Goal: Task Accomplishment & Management: Use online tool/utility

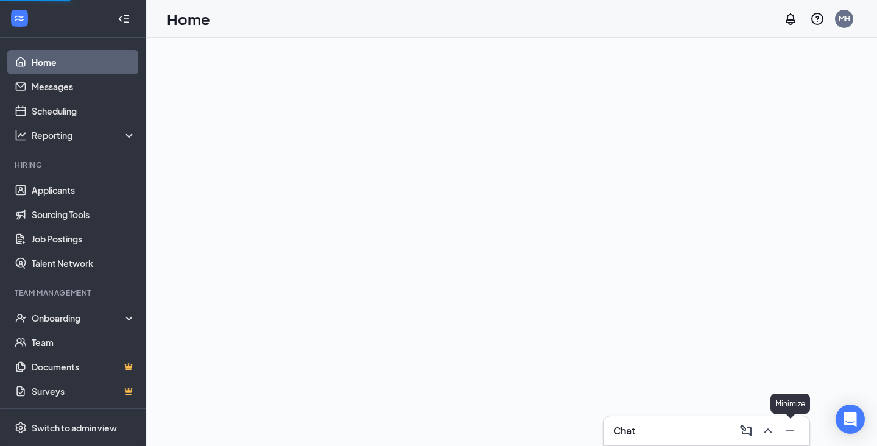
click at [775, 427] on button at bounding box center [767, 430] width 19 height 19
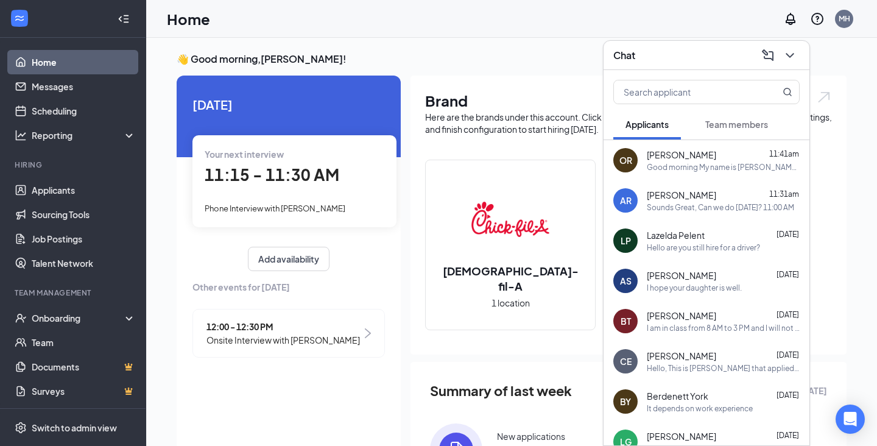
click at [701, 196] on div "[PERSON_NAME] 11:31am" at bounding box center [723, 195] width 153 height 12
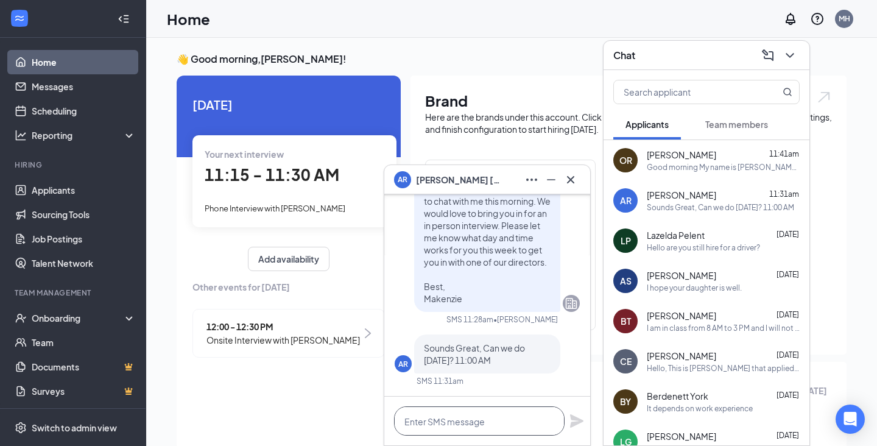
click at [498, 418] on textarea at bounding box center [479, 420] width 170 height 29
type textarea "W"
click at [790, 59] on icon "ChevronDown" at bounding box center [789, 55] width 15 height 15
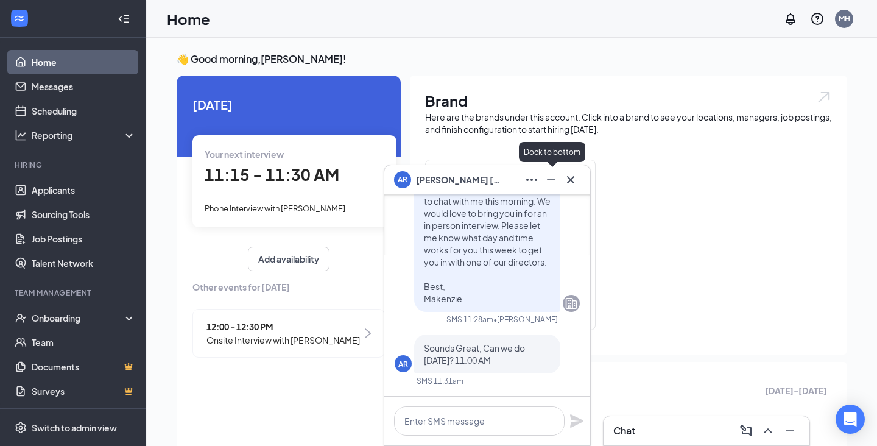
click at [546, 185] on icon "Minimize" at bounding box center [551, 179] width 15 height 15
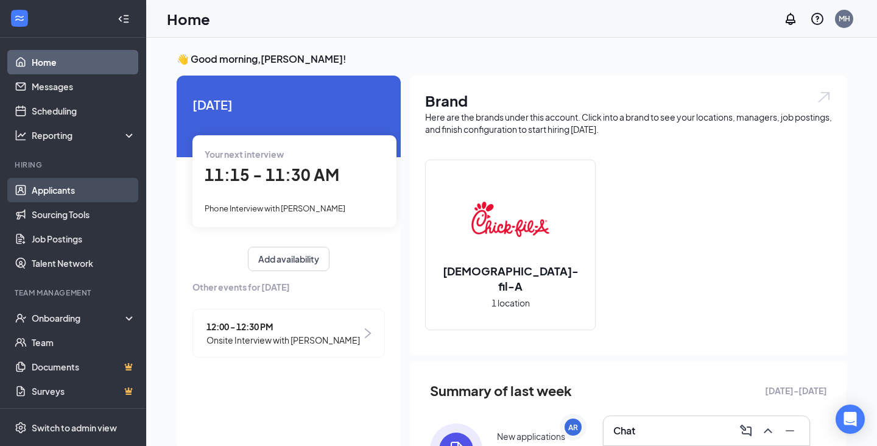
click at [73, 192] on link "Applicants" at bounding box center [84, 190] width 104 height 24
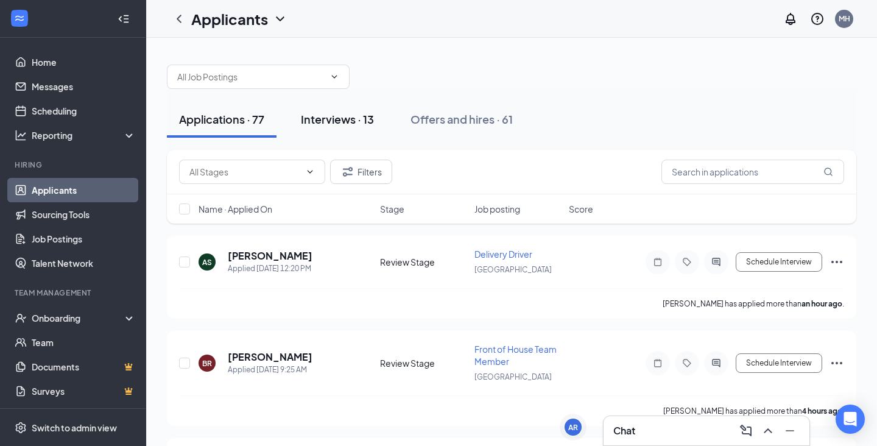
click at [347, 123] on div "Interviews · 13" at bounding box center [337, 118] width 73 height 15
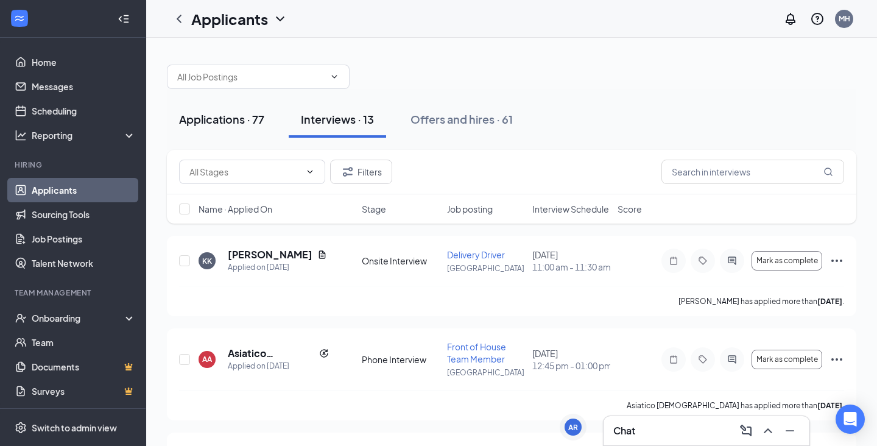
click at [234, 130] on button "Applications · 77" at bounding box center [222, 119] width 110 height 37
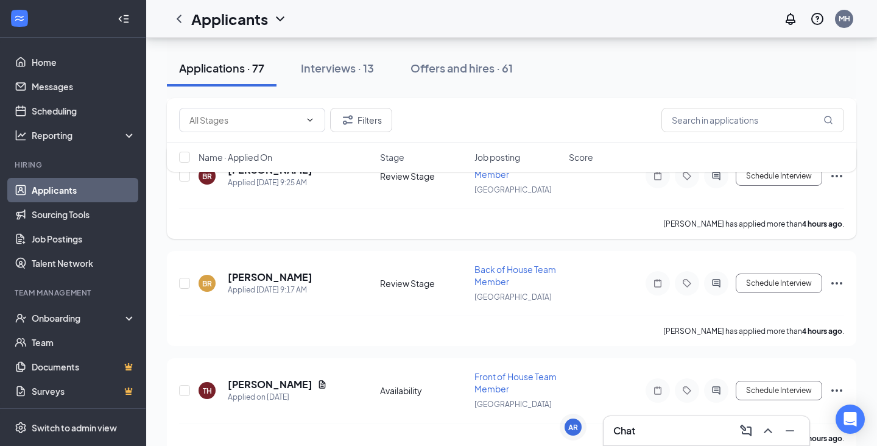
scroll to position [188, 0]
click at [251, 275] on h5 "[PERSON_NAME]" at bounding box center [270, 275] width 85 height 13
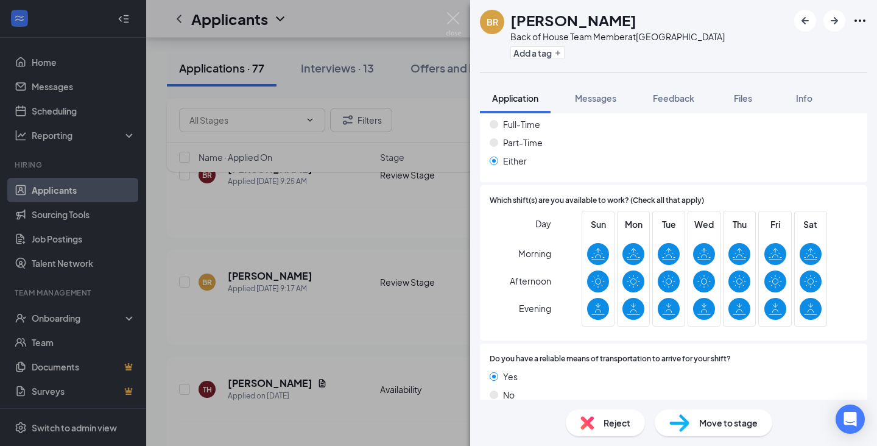
scroll to position [885, 0]
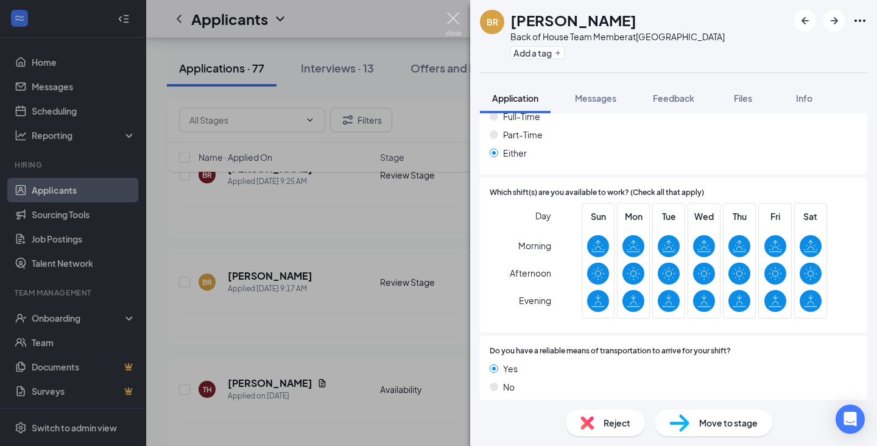
click at [455, 17] on img at bounding box center [453, 24] width 15 height 24
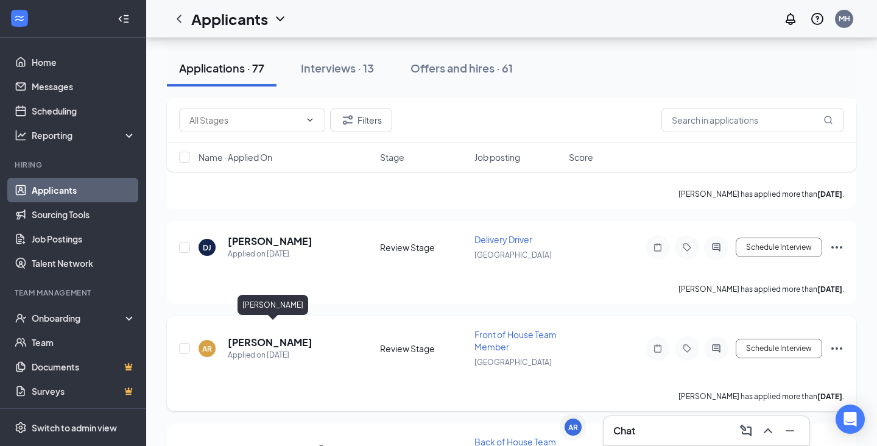
scroll to position [1335, 0]
click at [307, 335] on h5 "[PERSON_NAME]" at bounding box center [270, 341] width 85 height 13
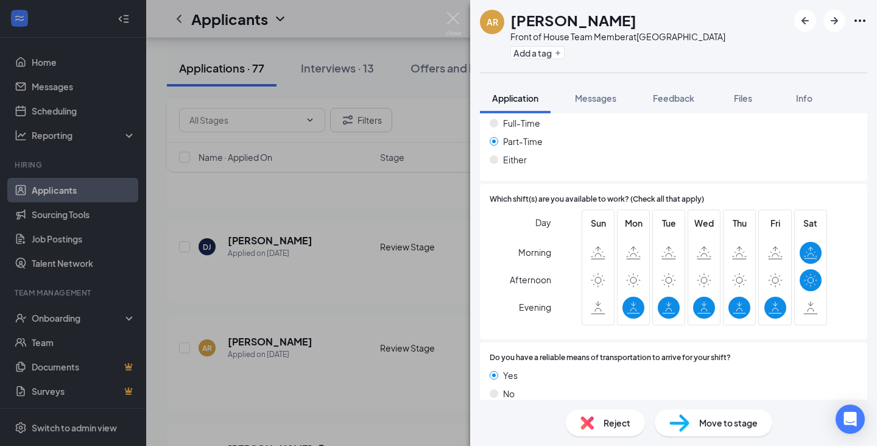
scroll to position [818, 0]
click at [454, 17] on img at bounding box center [453, 24] width 15 height 24
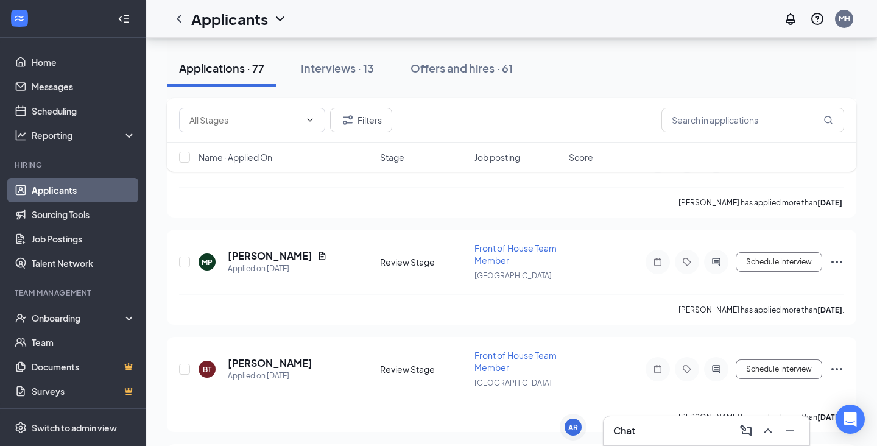
scroll to position [1844, 0]
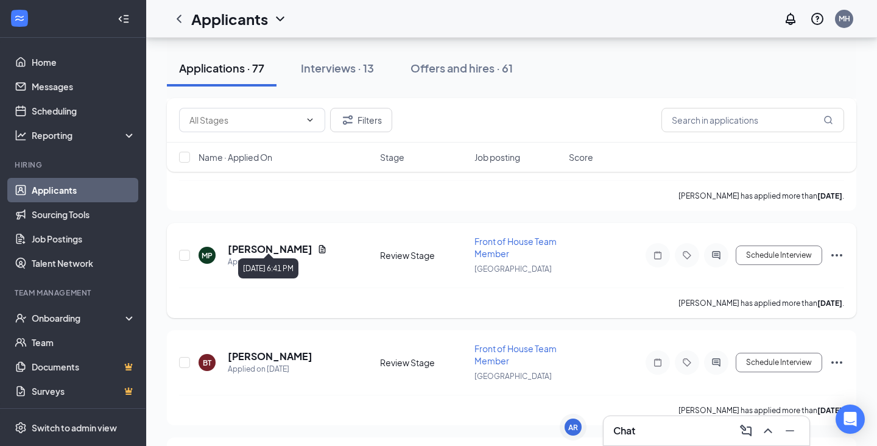
click at [298, 256] on div "Applied on [DATE]" at bounding box center [277, 262] width 99 height 12
click at [306, 242] on h5 "[PERSON_NAME]" at bounding box center [270, 248] width 85 height 13
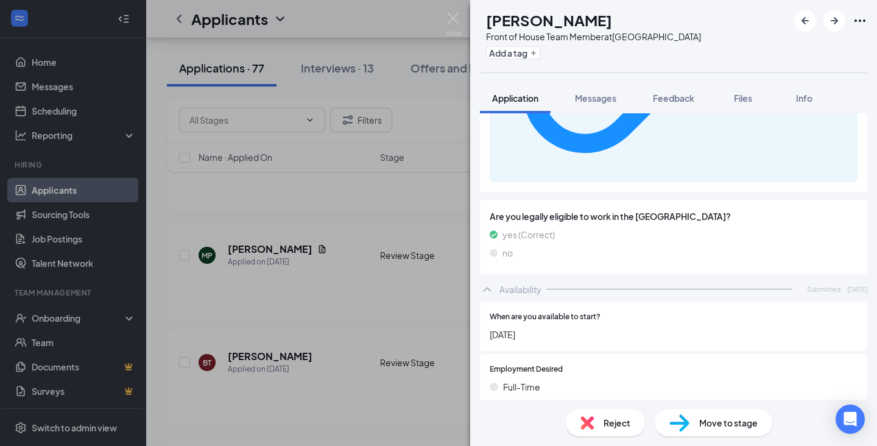
scroll to position [911, 0]
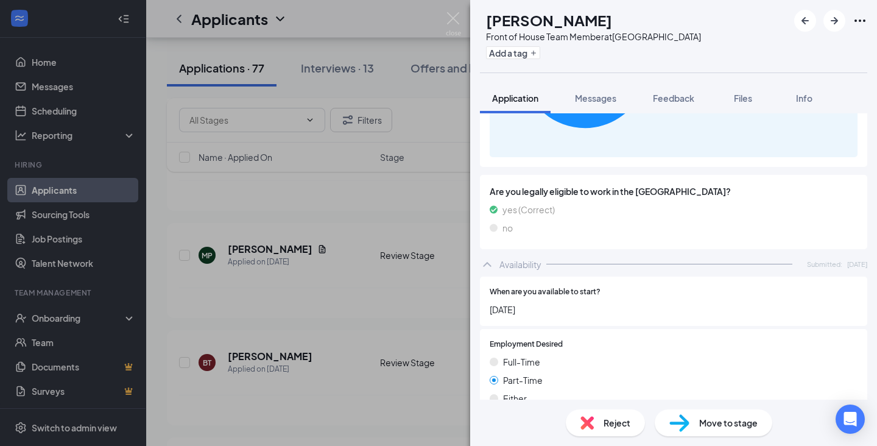
click at [700, 421] on span "Move to stage" at bounding box center [728, 422] width 58 height 13
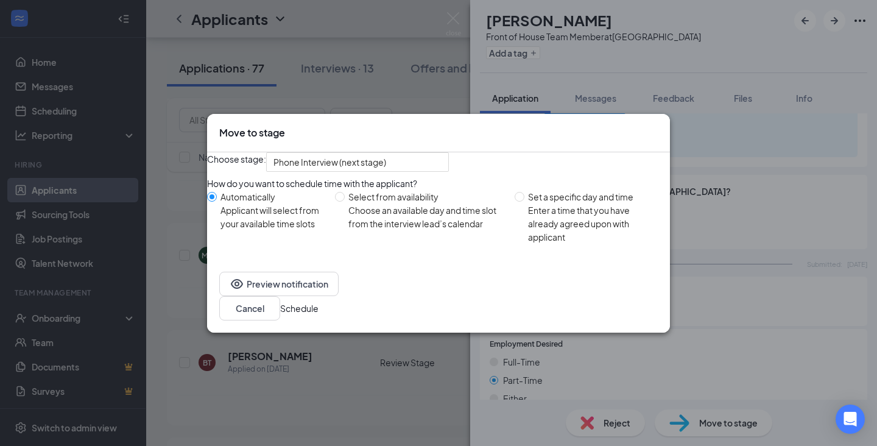
click at [318, 307] on button "Schedule" at bounding box center [299, 307] width 38 height 13
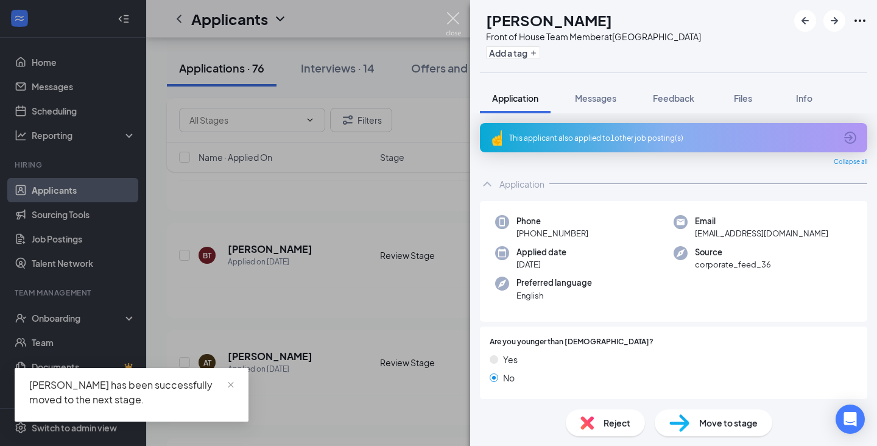
click at [452, 18] on img at bounding box center [453, 24] width 15 height 24
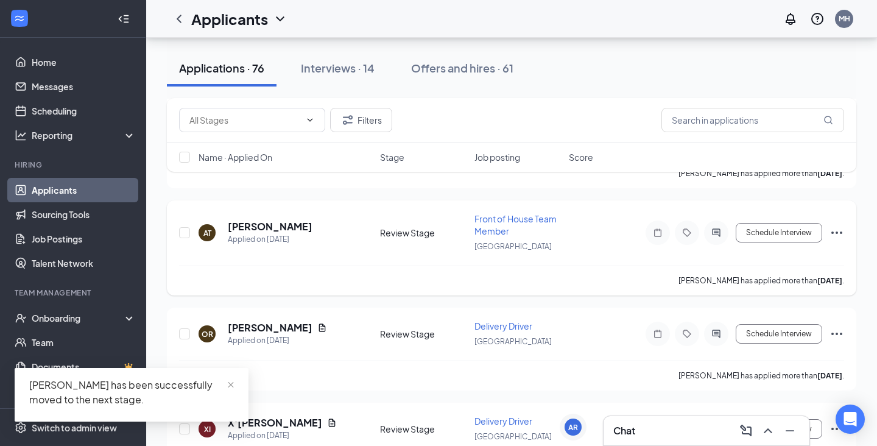
scroll to position [1974, 0]
click at [262, 219] on h5 "[PERSON_NAME]" at bounding box center [270, 225] width 85 height 13
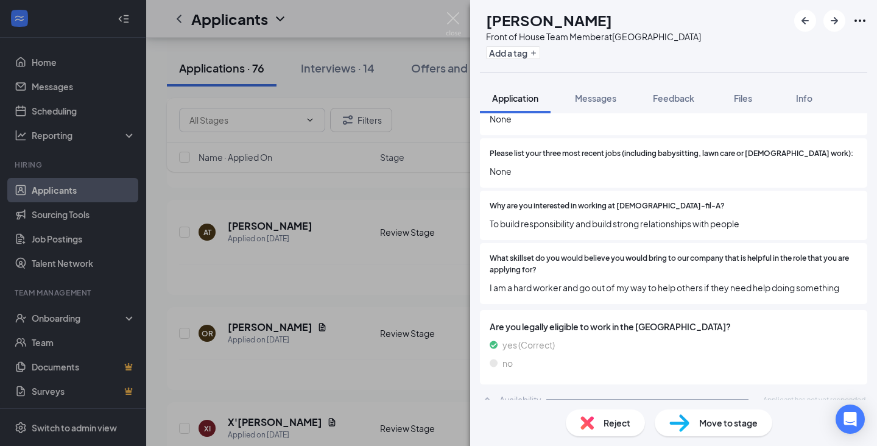
scroll to position [444, 0]
click at [449, 17] on img at bounding box center [453, 24] width 15 height 24
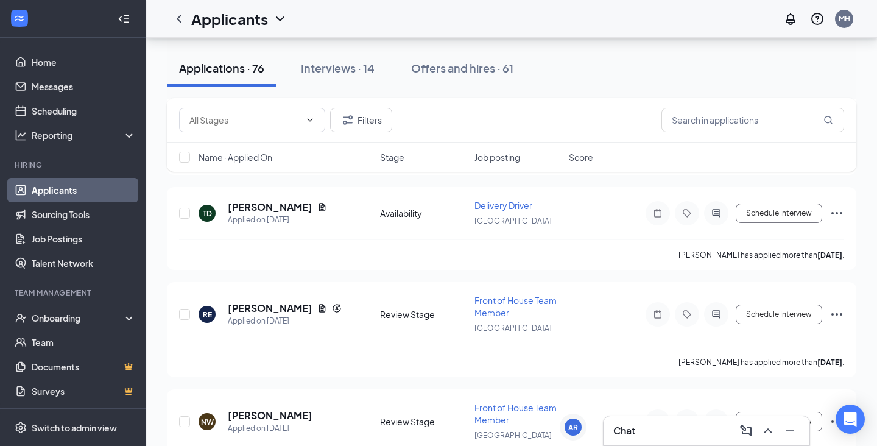
scroll to position [2495, 0]
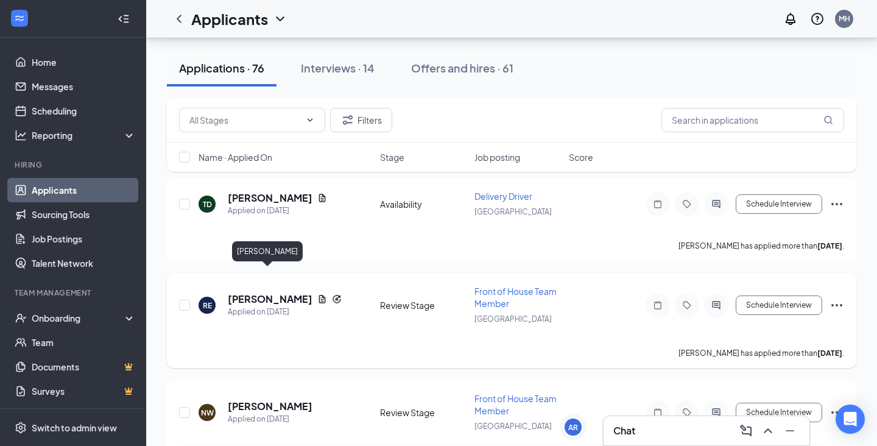
click at [284, 292] on h5 "[PERSON_NAME]" at bounding box center [270, 298] width 85 height 13
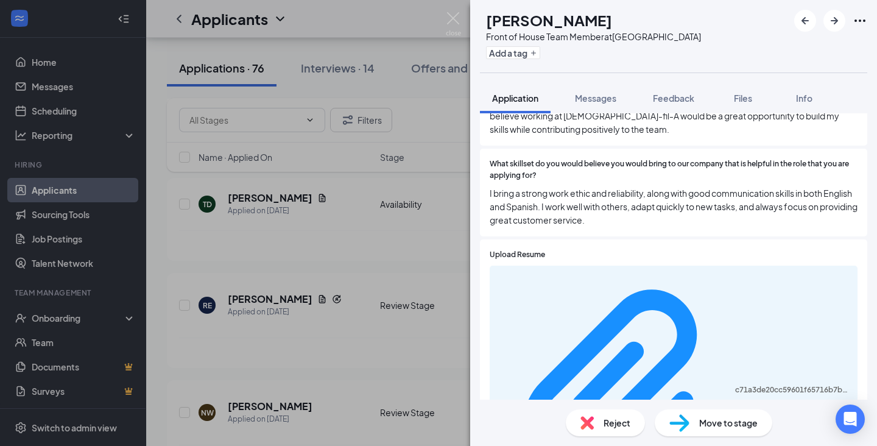
scroll to position [1005, 0]
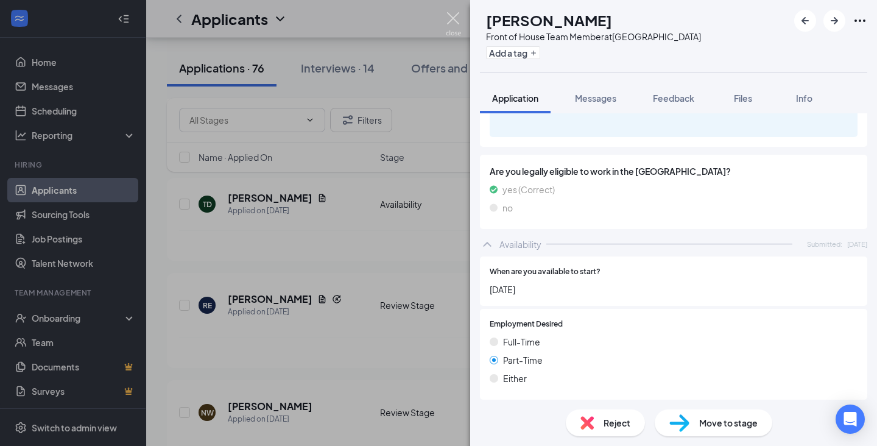
click at [451, 26] on img at bounding box center [453, 24] width 15 height 24
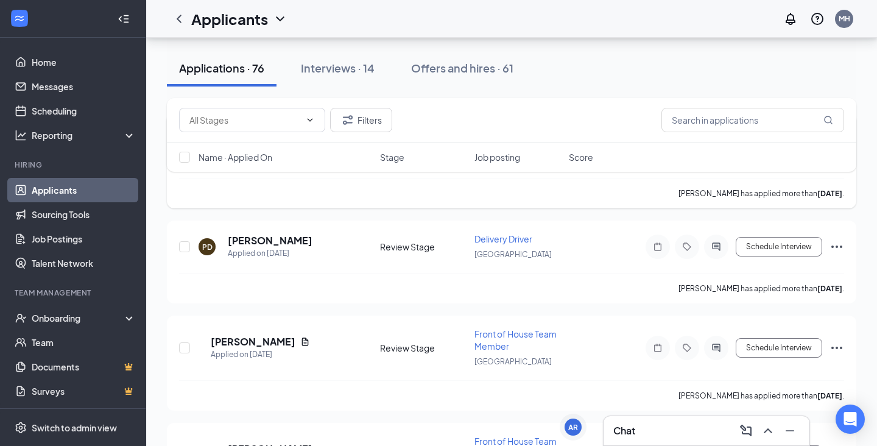
scroll to position [3262, 0]
click at [290, 233] on h5 "[PERSON_NAME]" at bounding box center [270, 239] width 85 height 13
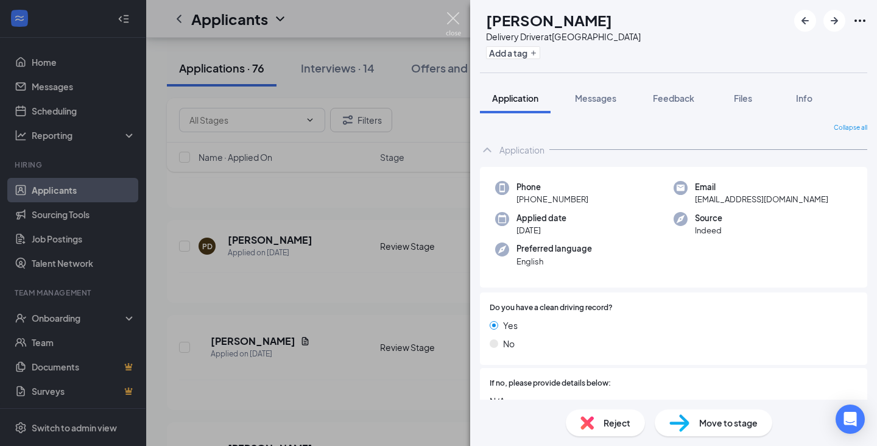
click at [455, 13] on img at bounding box center [453, 24] width 15 height 24
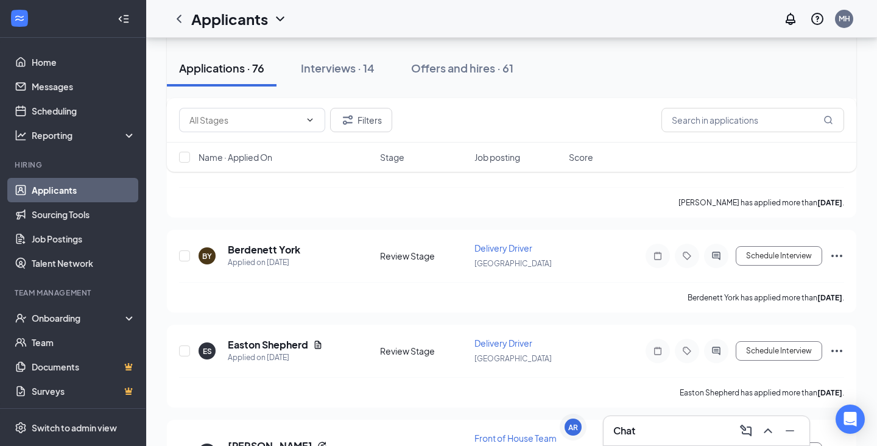
scroll to position [3561, 0]
click at [362, 71] on div "Interviews · 14" at bounding box center [338, 67] width 74 height 15
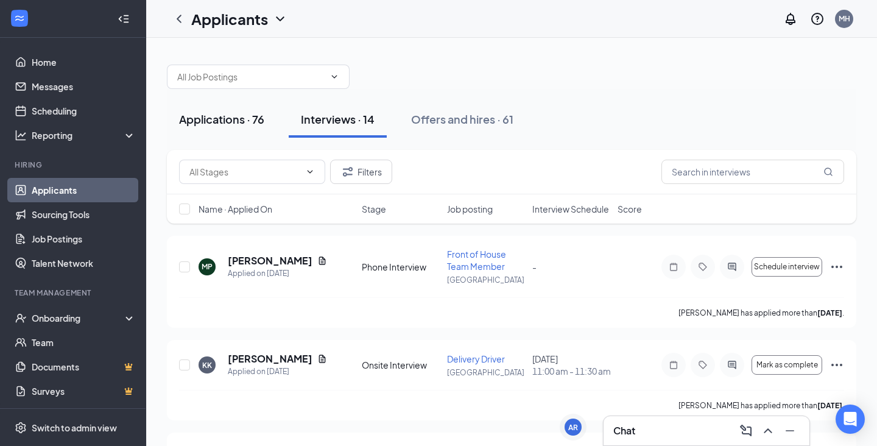
click at [248, 115] on div "Applications · 76" at bounding box center [221, 118] width 85 height 15
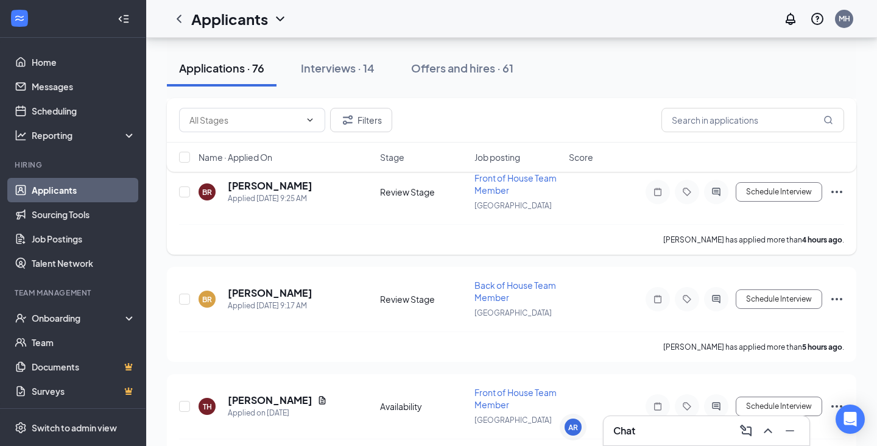
scroll to position [172, 0]
click at [260, 289] on h5 "[PERSON_NAME]" at bounding box center [270, 292] width 85 height 13
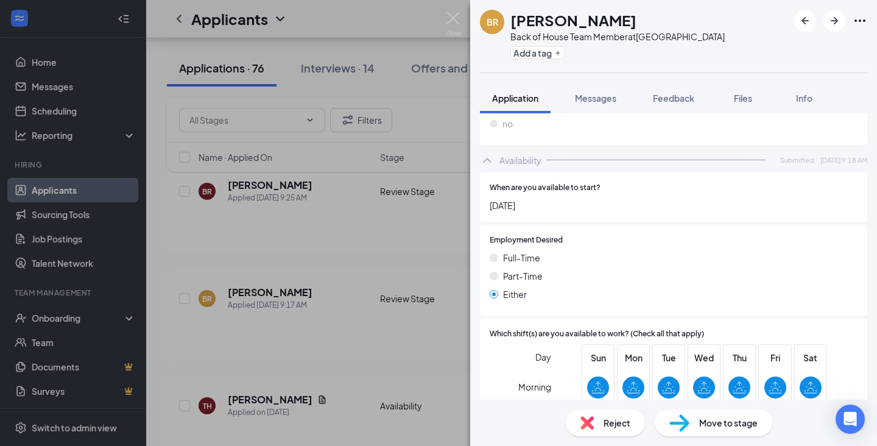
scroll to position [885, 0]
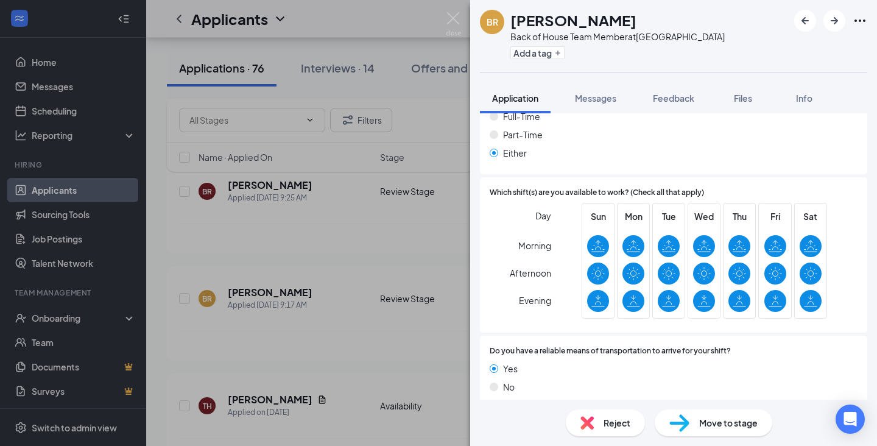
click at [723, 415] on div "Move to stage" at bounding box center [712, 422] width 117 height 27
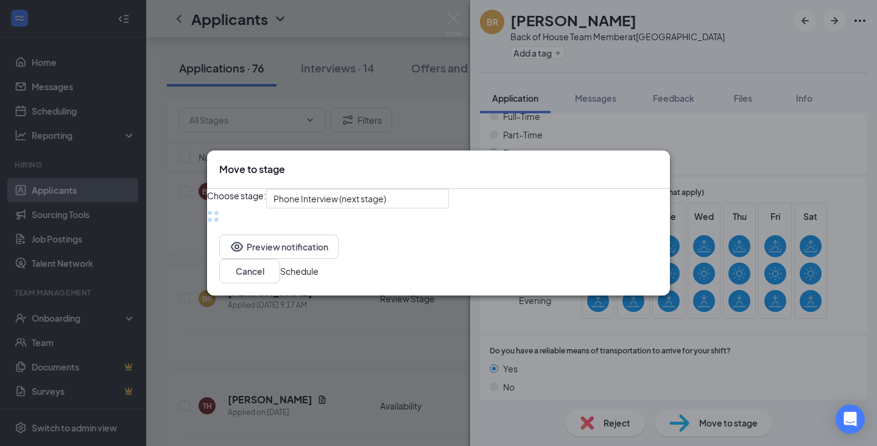
scroll to position [880, 0]
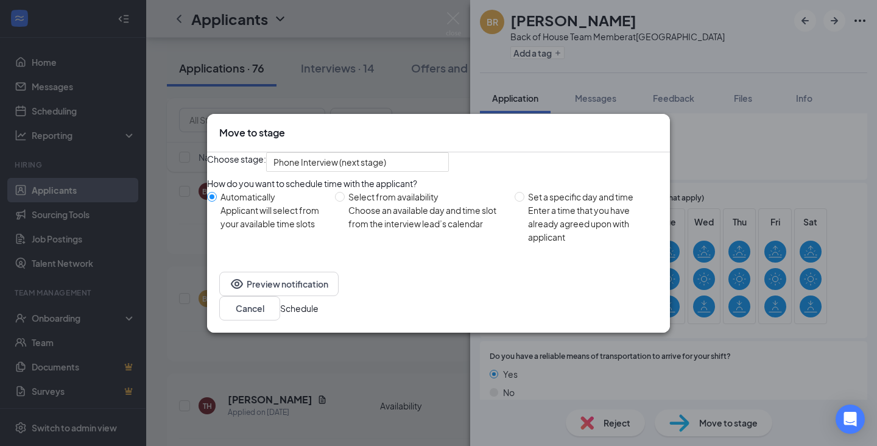
click at [318, 315] on button "Schedule" at bounding box center [299, 307] width 38 height 13
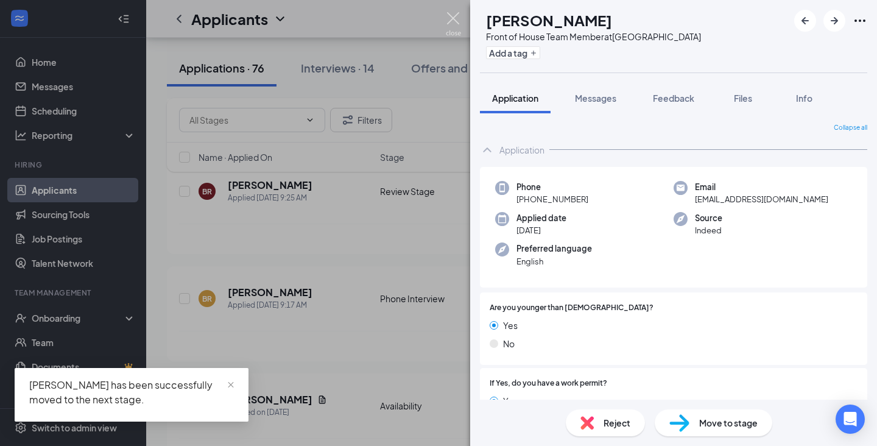
click at [454, 17] on img at bounding box center [453, 24] width 15 height 24
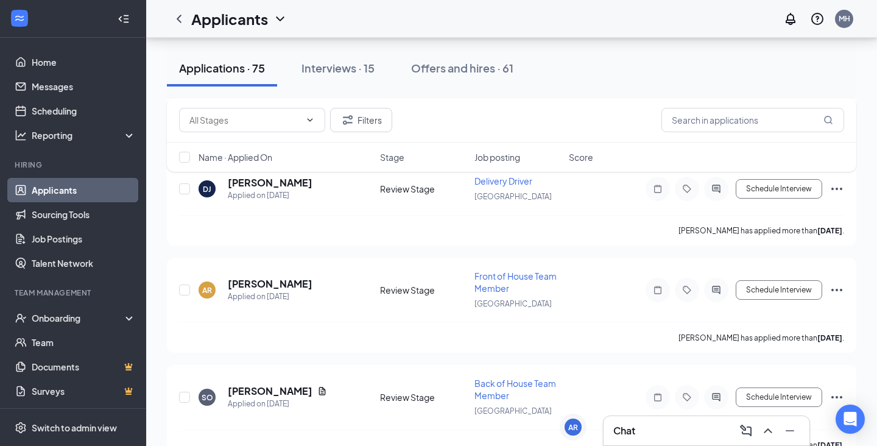
scroll to position [1288, 0]
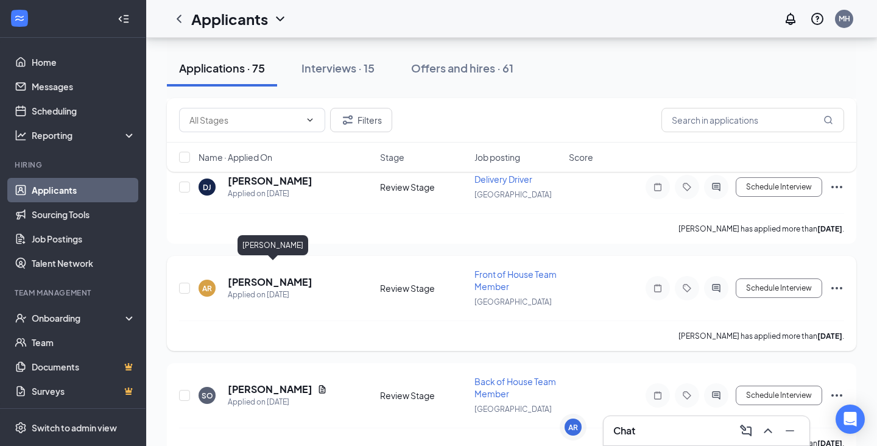
click at [306, 275] on h5 "[PERSON_NAME]" at bounding box center [270, 281] width 85 height 13
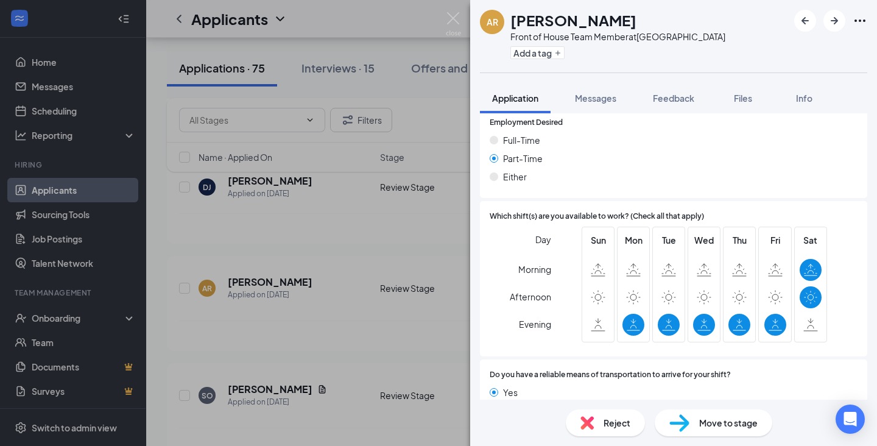
scroll to position [824, 0]
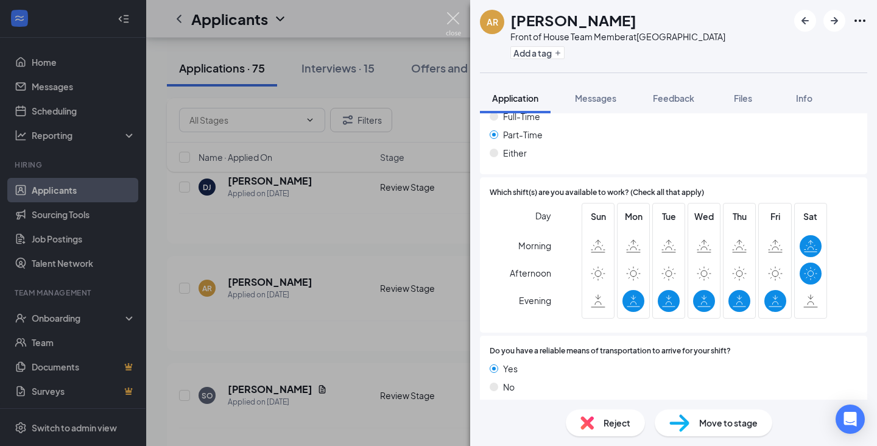
click at [454, 20] on img at bounding box center [453, 24] width 15 height 24
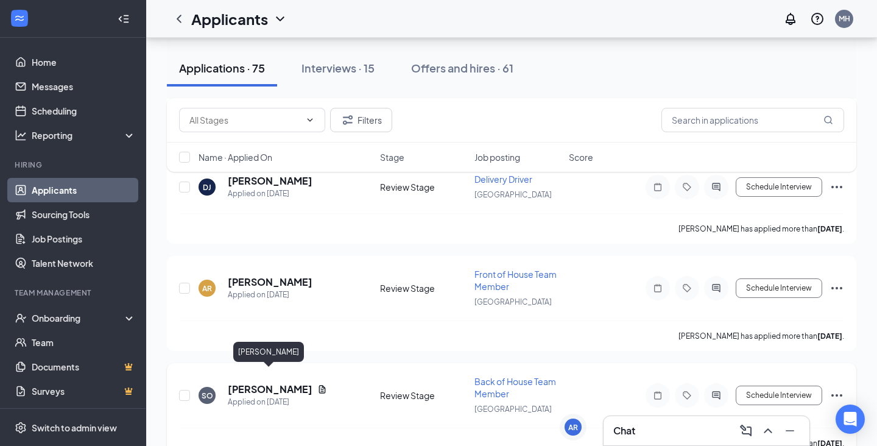
click at [293, 382] on h5 "[PERSON_NAME]" at bounding box center [270, 388] width 85 height 13
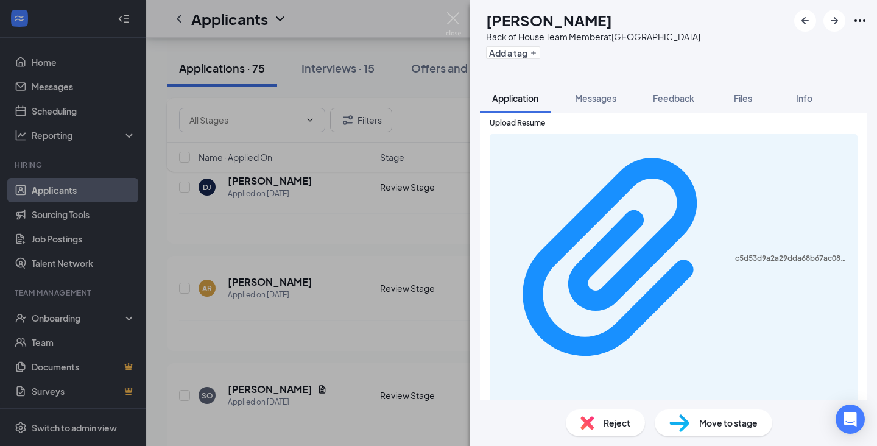
scroll to position [1025, 0]
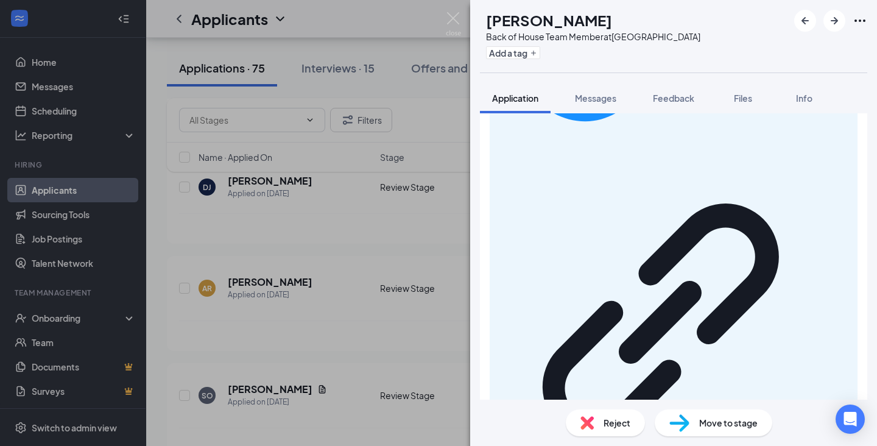
click at [722, 426] on span "Move to stage" at bounding box center [728, 422] width 58 height 13
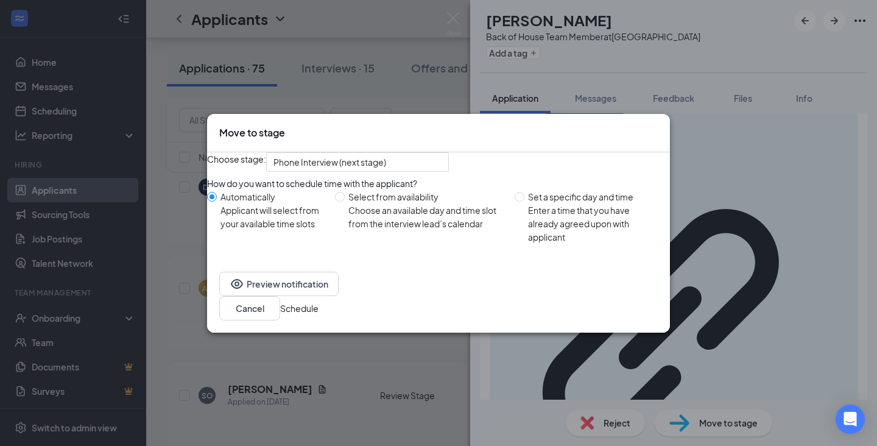
click at [318, 315] on button "Schedule" at bounding box center [299, 307] width 38 height 13
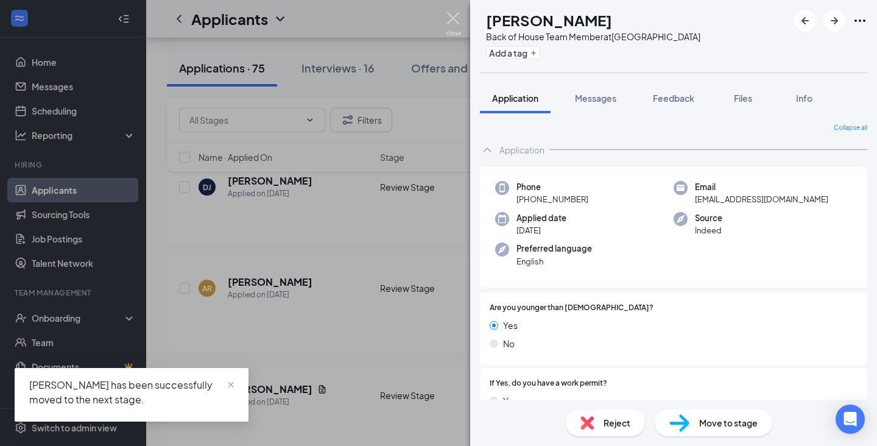
click at [458, 18] on img at bounding box center [453, 24] width 15 height 24
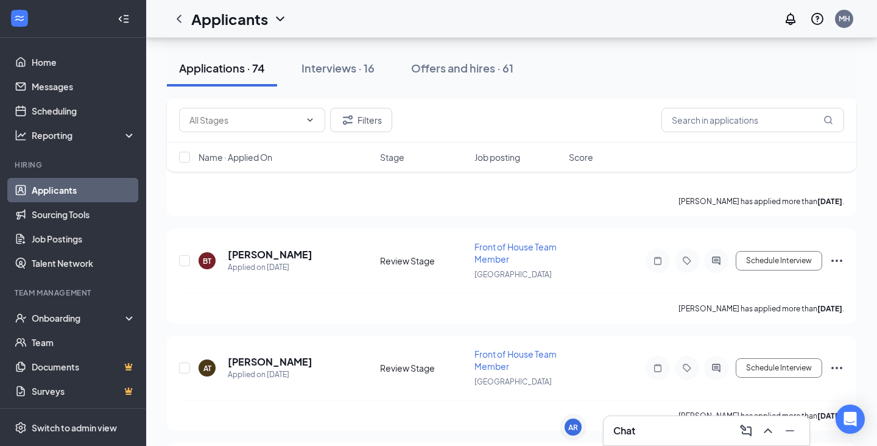
scroll to position [1632, 0]
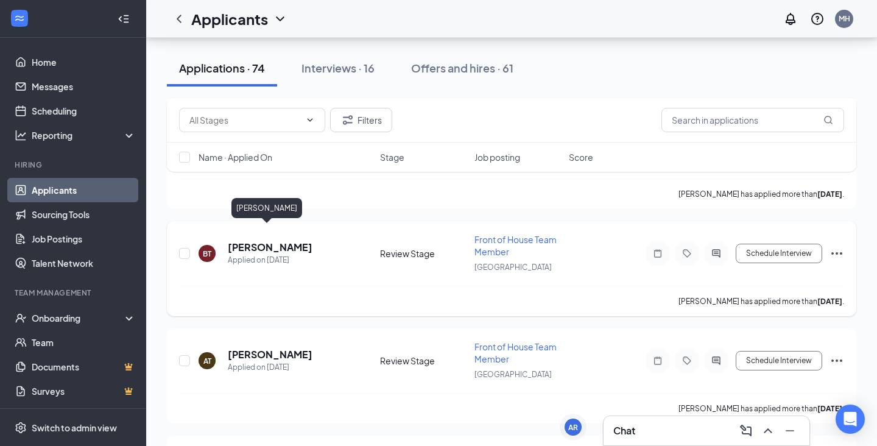
click at [275, 240] on h5 "[PERSON_NAME]" at bounding box center [270, 246] width 85 height 13
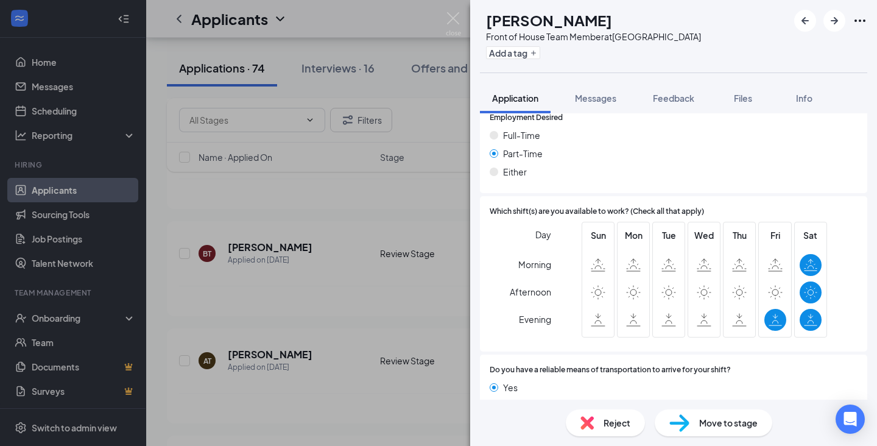
scroll to position [908, 0]
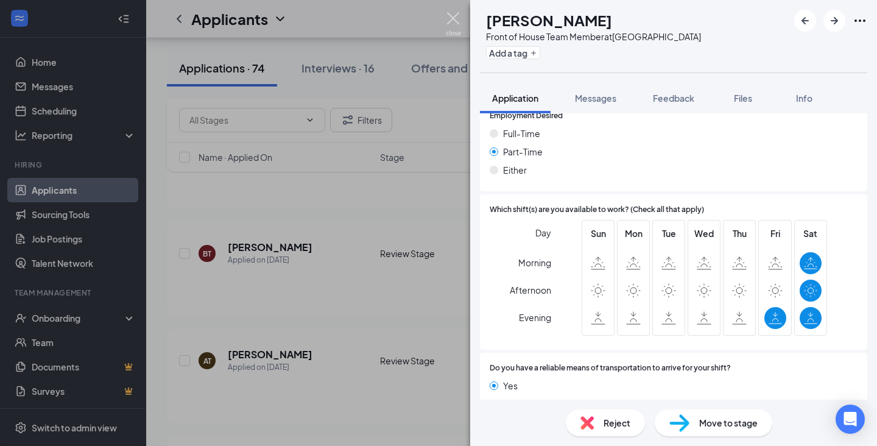
click at [451, 16] on img at bounding box center [453, 24] width 15 height 24
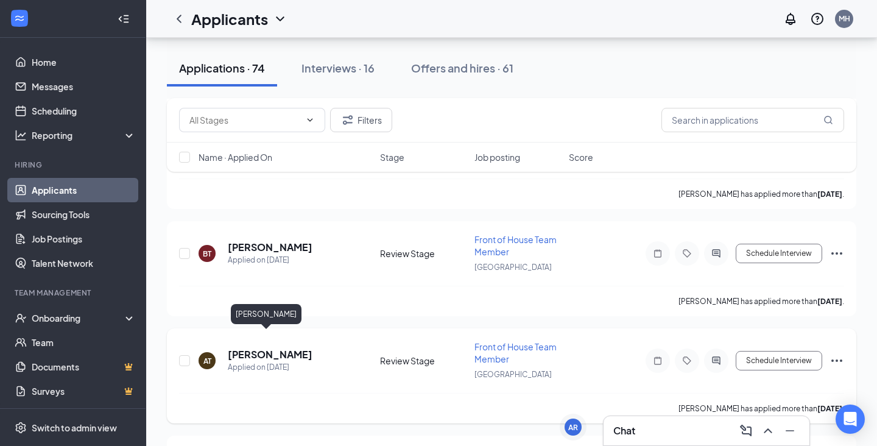
click at [260, 348] on h5 "[PERSON_NAME]" at bounding box center [270, 354] width 85 height 13
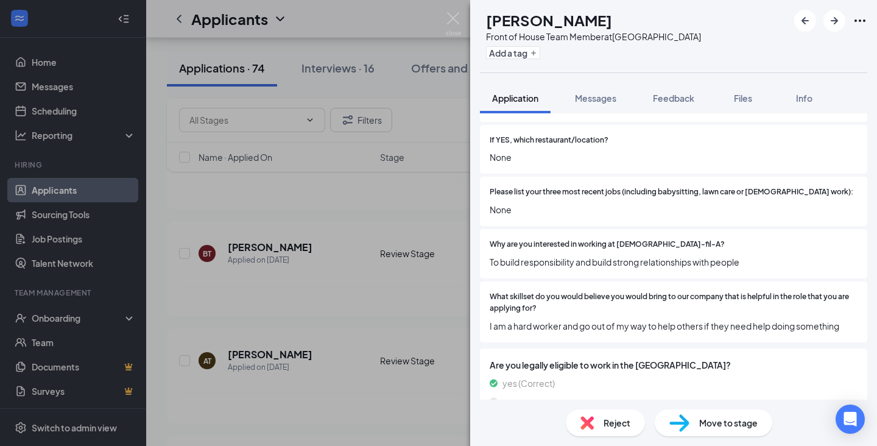
scroll to position [444, 0]
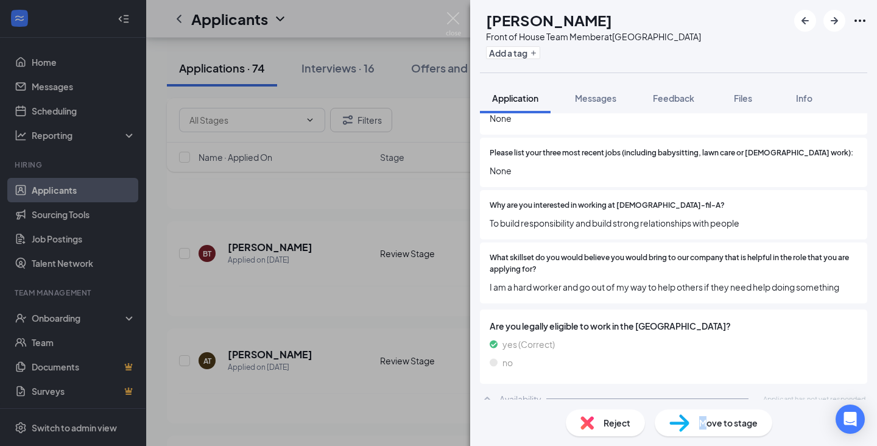
click at [705, 416] on span "Move to stage" at bounding box center [728, 422] width 58 height 13
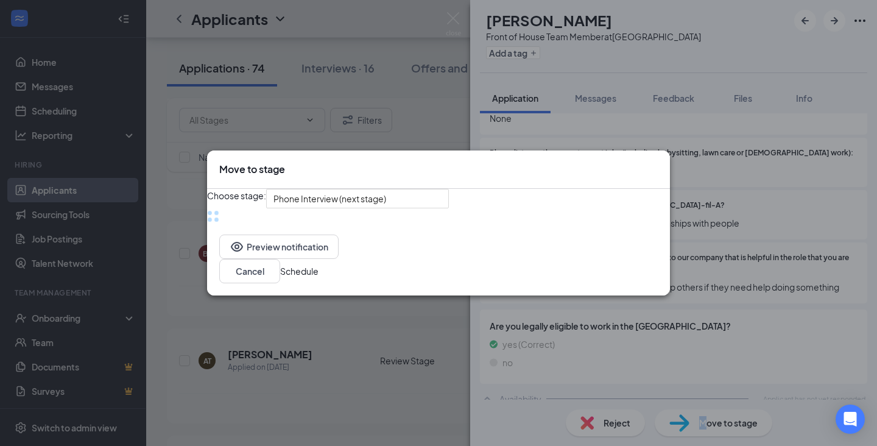
scroll to position [439, 0]
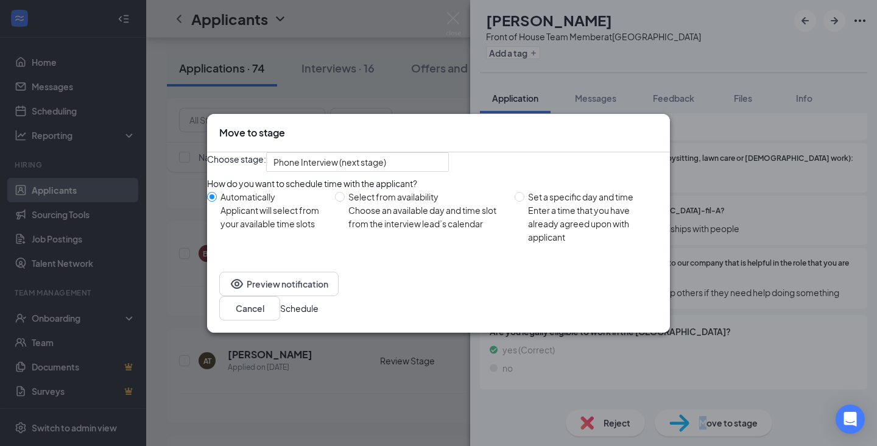
click at [318, 314] on button "Schedule" at bounding box center [299, 307] width 38 height 13
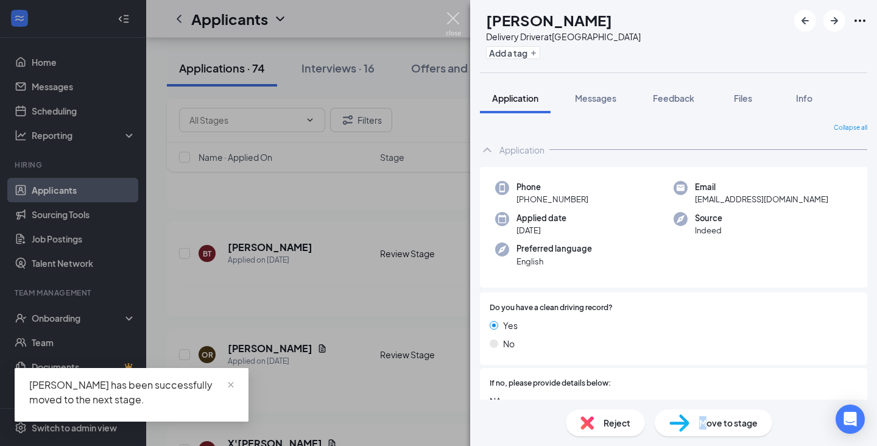
click at [451, 19] on img at bounding box center [453, 24] width 15 height 24
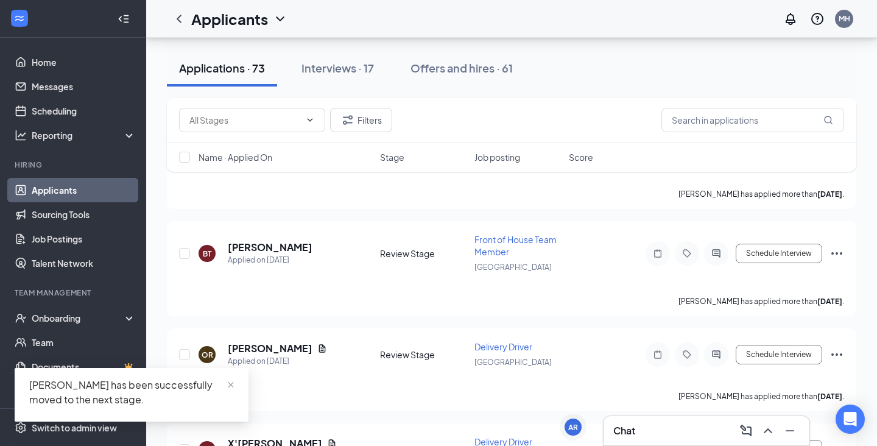
click at [235, 388] on div "[PERSON_NAME] has been successfully moved to the next stage." at bounding box center [132, 395] width 234 height 54
click at [233, 387] on span "close" at bounding box center [230, 384] width 9 height 9
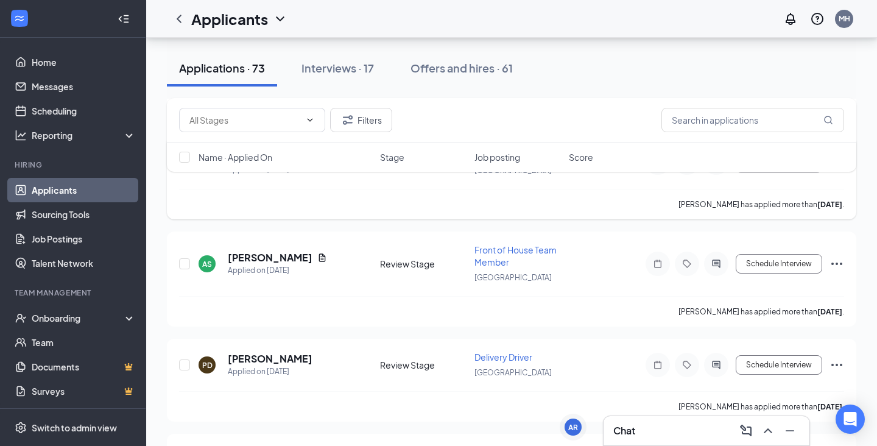
scroll to position [2843, 0]
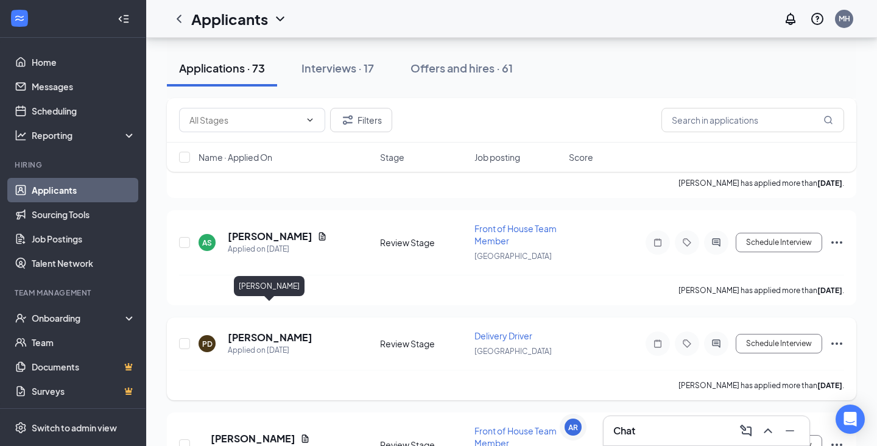
click at [273, 331] on h5 "[PERSON_NAME]" at bounding box center [270, 337] width 85 height 13
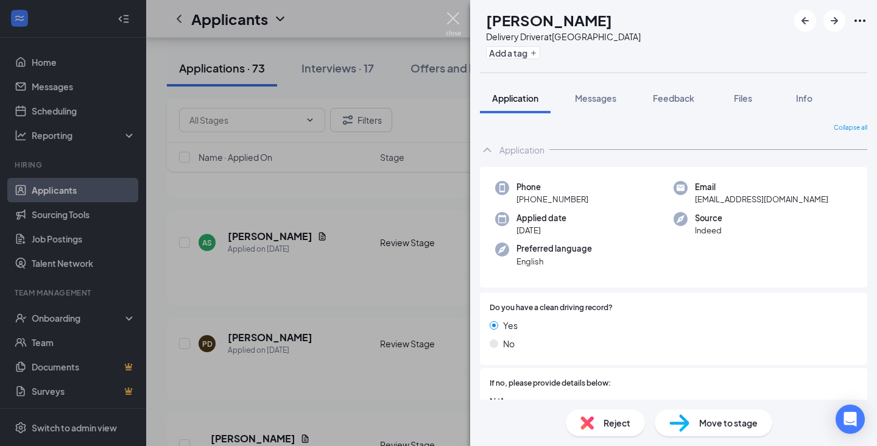
click at [454, 18] on img at bounding box center [453, 24] width 15 height 24
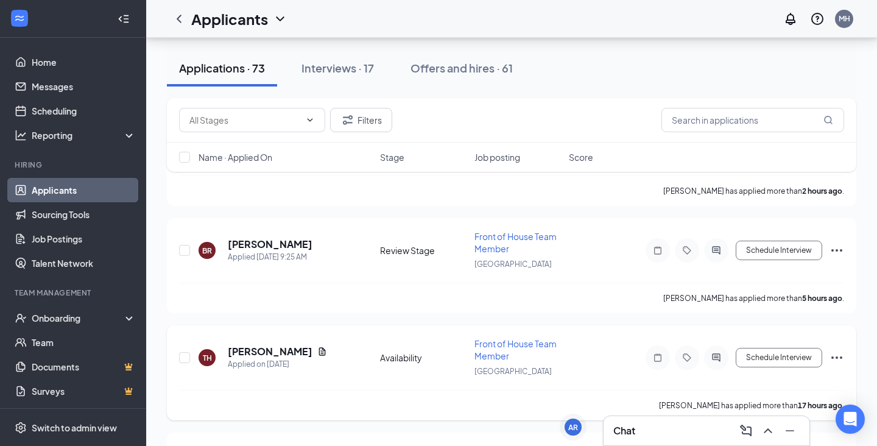
scroll to position [91, 0]
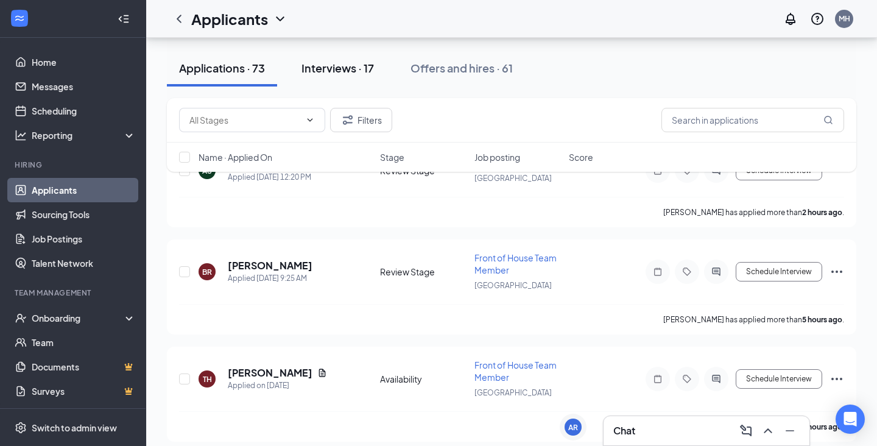
click at [337, 68] on div "Interviews · 17" at bounding box center [337, 67] width 72 height 15
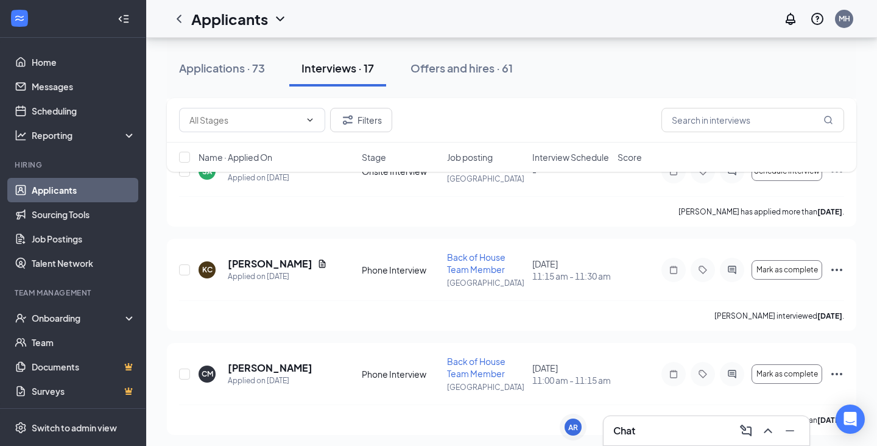
scroll to position [719, 0]
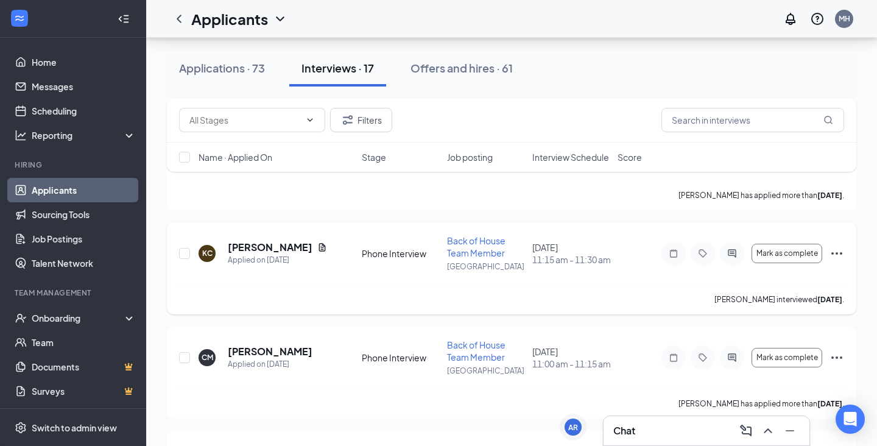
click at [833, 261] on icon "Ellipses" at bounding box center [836, 253] width 15 height 15
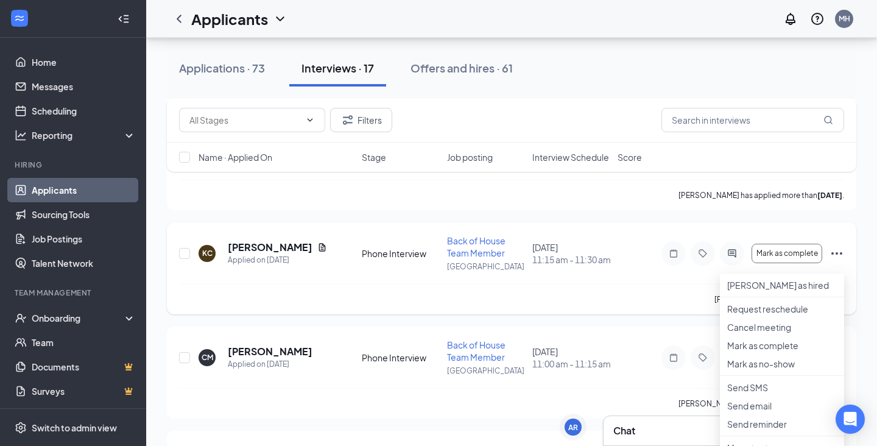
click at [651, 275] on div "[PERSON_NAME] [PERSON_NAME] Applied on [DATE] Phone Interview Back of House Tea…" at bounding box center [511, 258] width 665 height 49
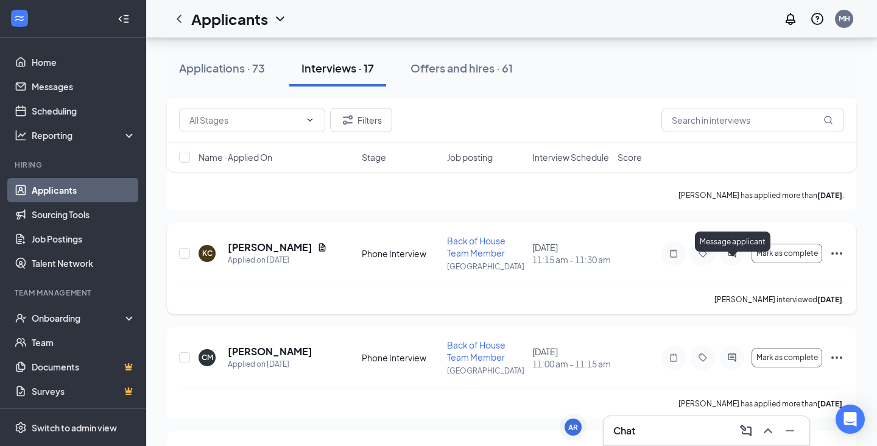
click at [730, 258] on icon "ActiveChat" at bounding box center [731, 253] width 15 height 10
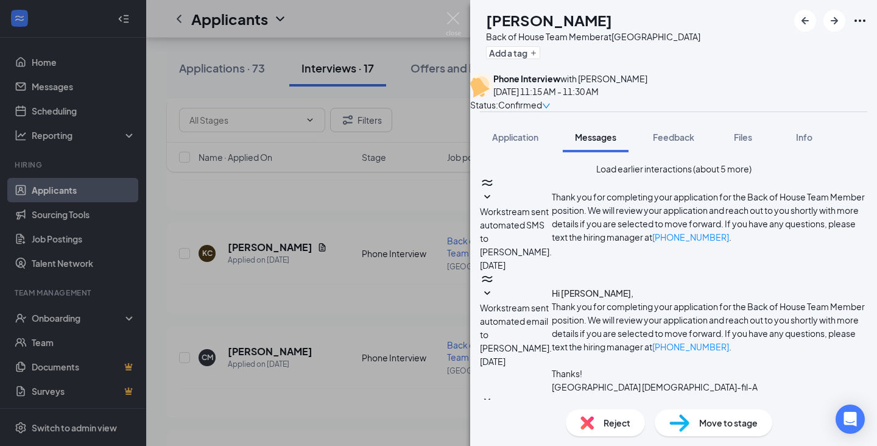
type textarea "Did our [DEMOGRAPHIC_DATA] speaking director ever call you?"
click at [452, 13] on img at bounding box center [453, 24] width 15 height 24
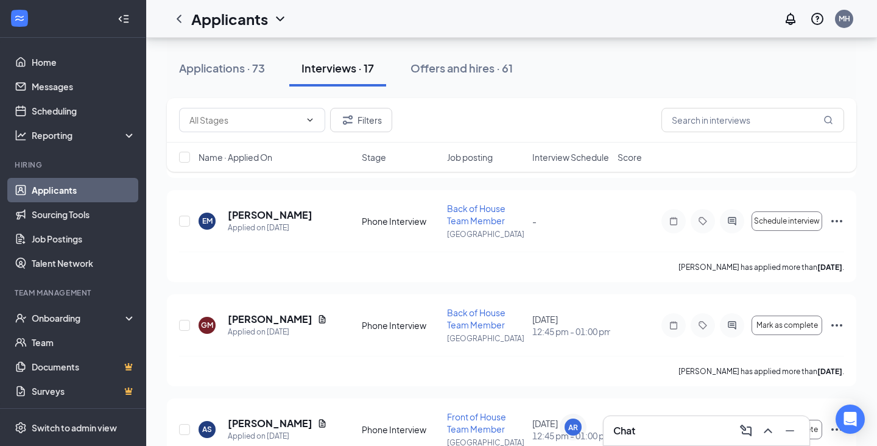
scroll to position [1192, 0]
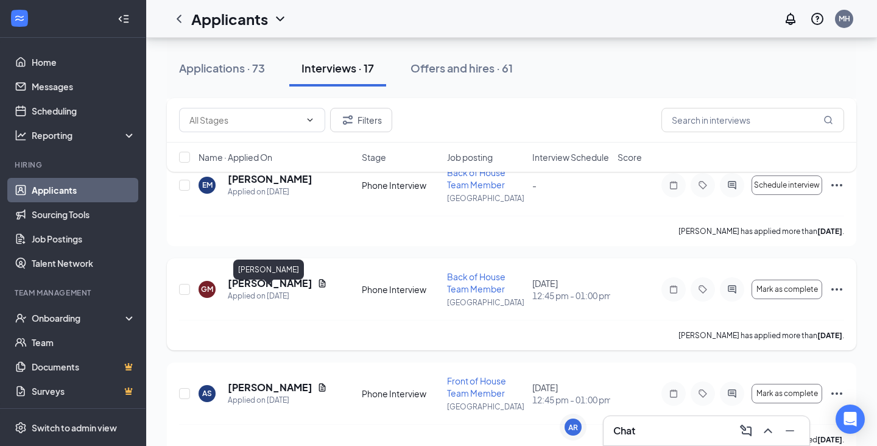
click at [284, 290] on h5 "[PERSON_NAME]" at bounding box center [270, 282] width 85 height 13
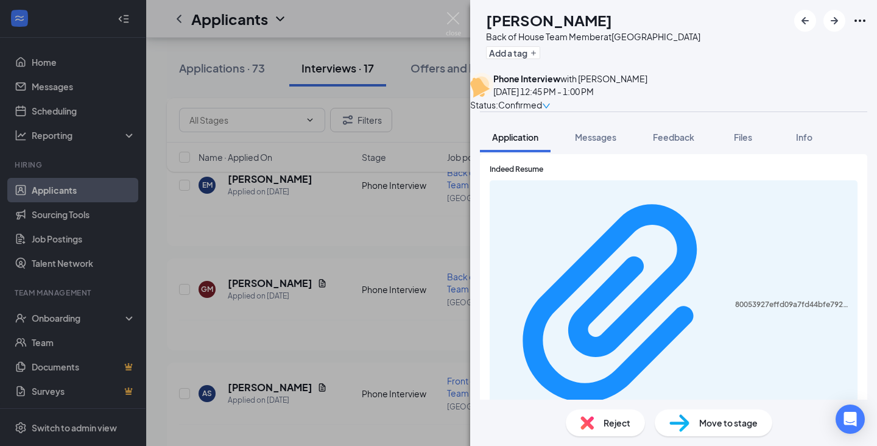
scroll to position [942, 0]
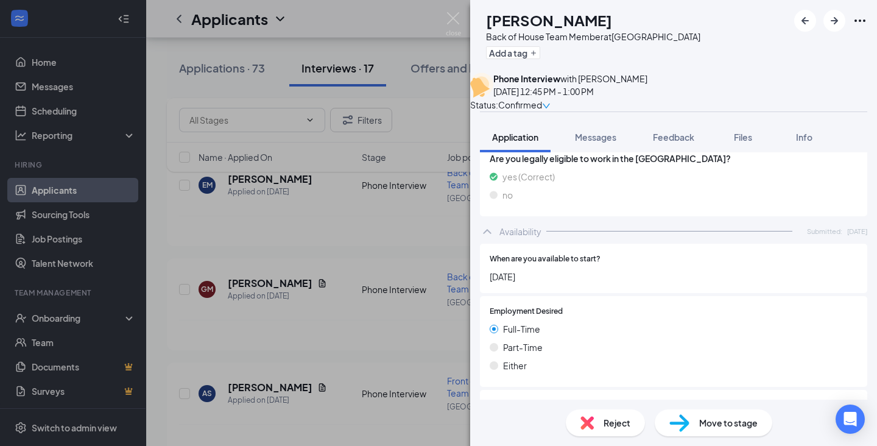
click at [461, 26] on div "GM [PERSON_NAME] Back of House Team Member at [GEOGRAPHIC_DATA] Add a tag Phone…" at bounding box center [438, 223] width 877 height 446
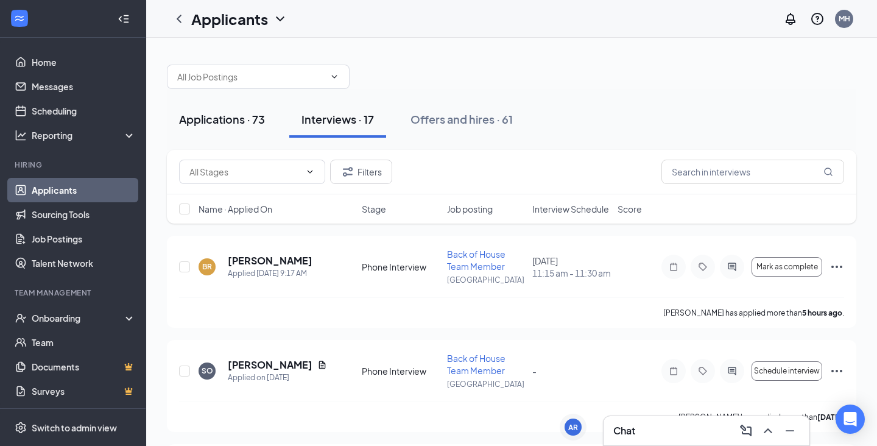
click at [234, 116] on div "Applications · 73" at bounding box center [222, 118] width 86 height 15
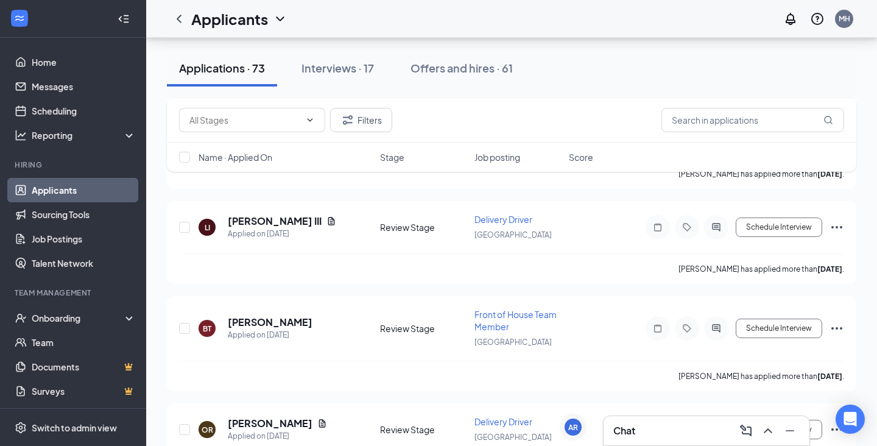
scroll to position [1607, 0]
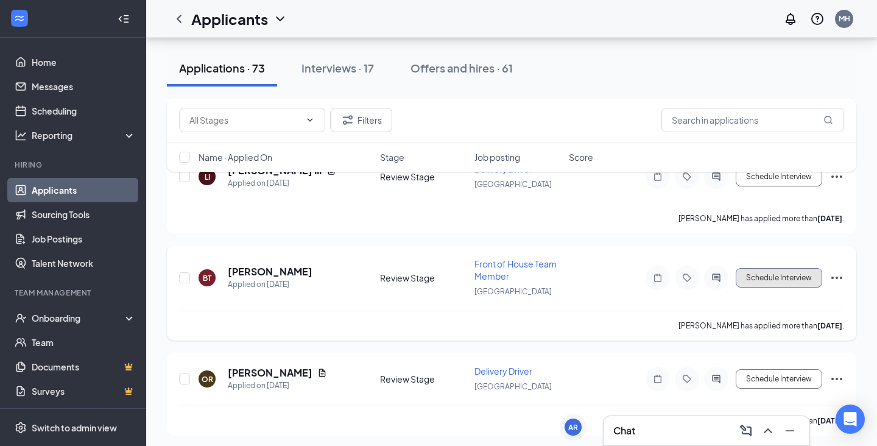
click at [791, 268] on button "Schedule Interview" at bounding box center [778, 277] width 86 height 19
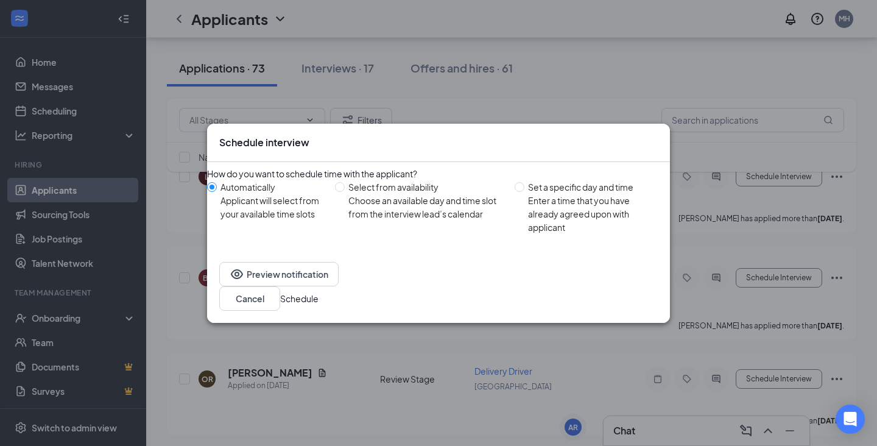
click at [318, 301] on button "Schedule" at bounding box center [299, 298] width 38 height 13
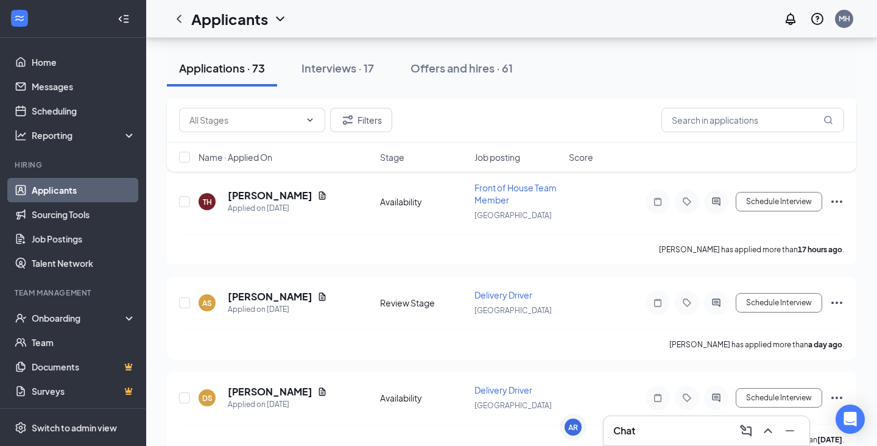
scroll to position [0, 0]
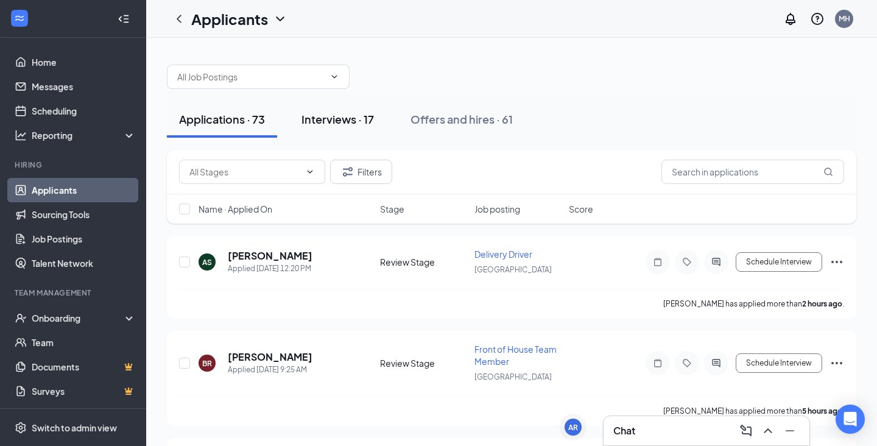
click at [352, 125] on div "Interviews · 17" at bounding box center [337, 118] width 72 height 15
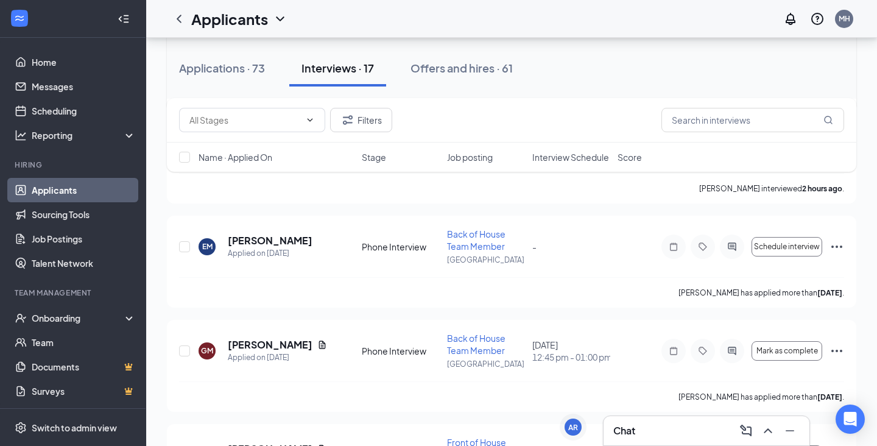
scroll to position [1238, 0]
